Goal: Navigation & Orientation: Find specific page/section

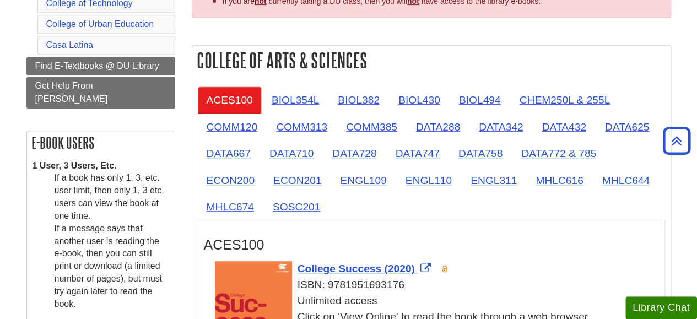
scroll to position [276, 0]
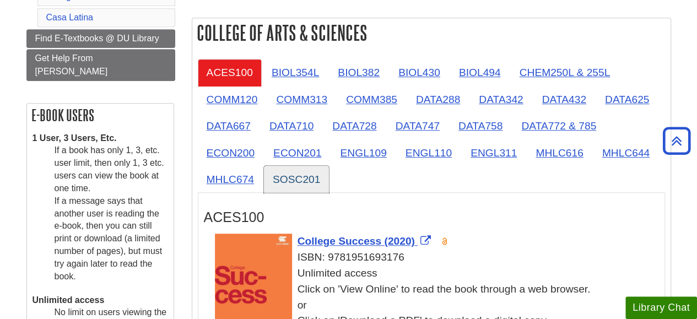
click at [317, 173] on link "SOSC201" at bounding box center [296, 179] width 65 height 27
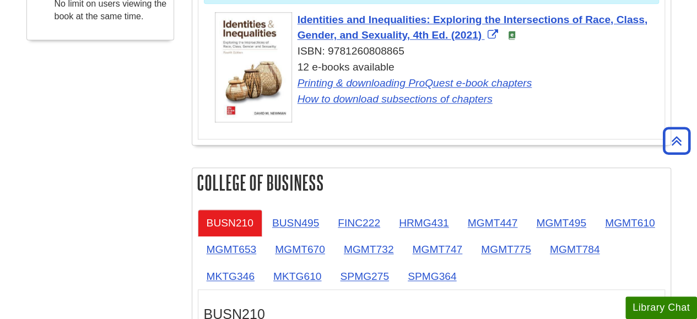
scroll to position [662, 0]
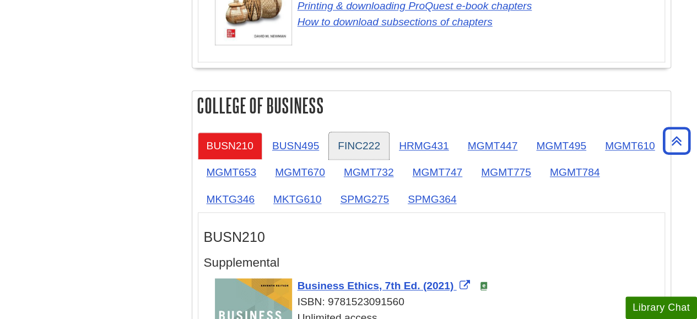
click at [347, 139] on link "FINC222" at bounding box center [359, 145] width 60 height 27
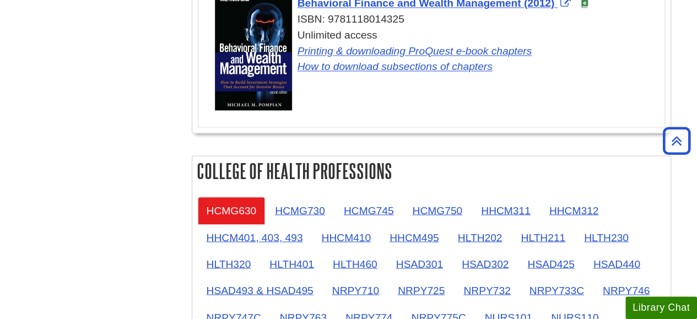
scroll to position [937, 0]
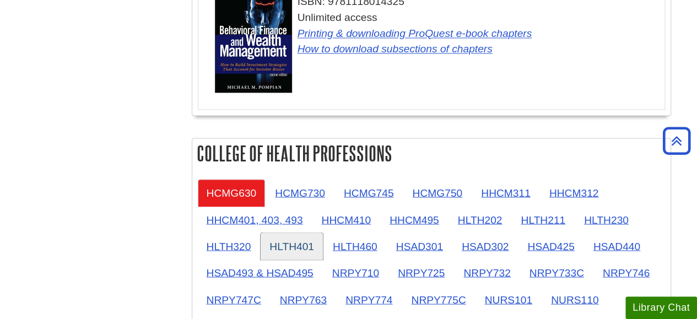
click at [295, 233] on link "HLTH401" at bounding box center [292, 246] width 62 height 27
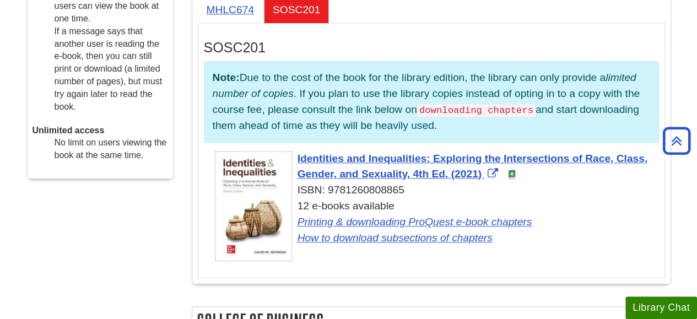
scroll to position [386, 0]
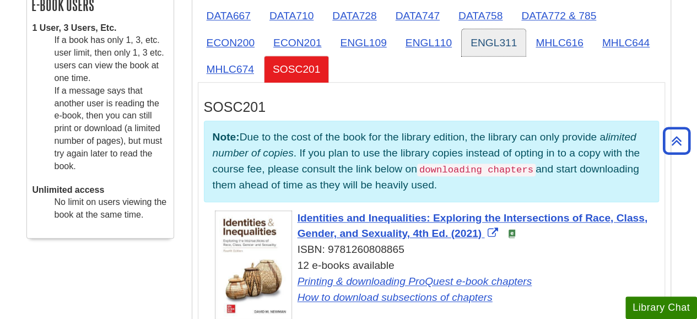
click at [490, 34] on link "ENGL311" at bounding box center [494, 42] width 64 height 27
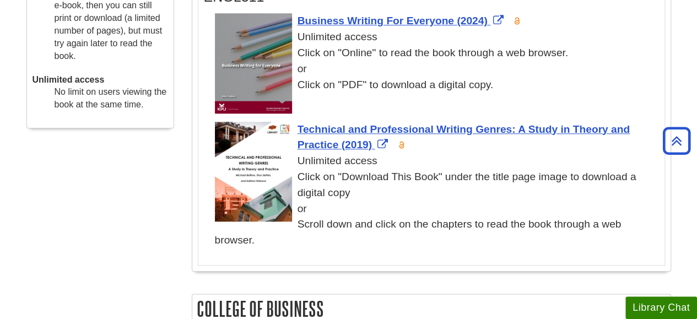
scroll to position [717, 0]
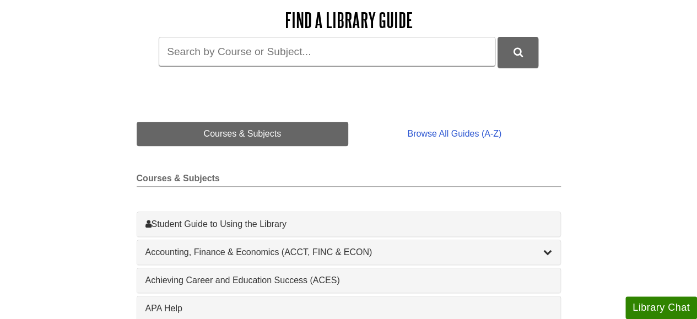
scroll to position [165, 0]
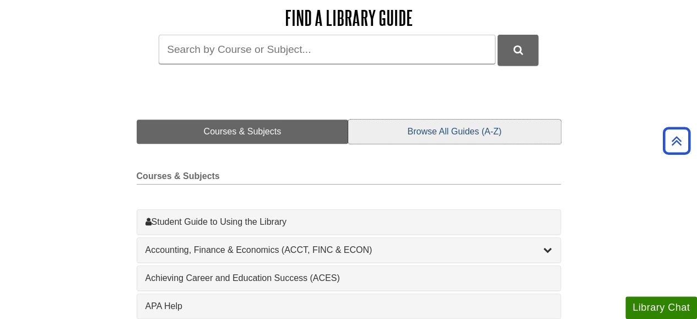
click at [446, 126] on link "Browse All Guides (A-Z)" at bounding box center [454, 132] width 212 height 24
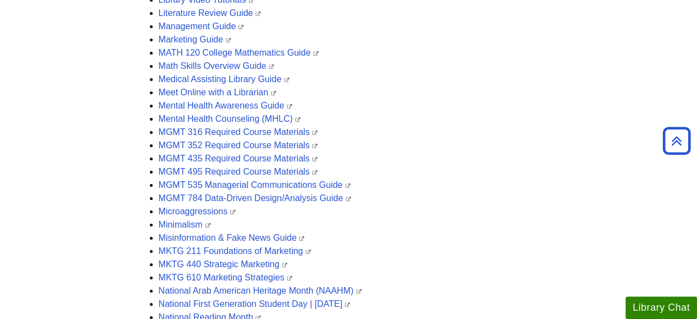
scroll to position [1985, 0]
